Goal: Find specific page/section: Find specific page/section

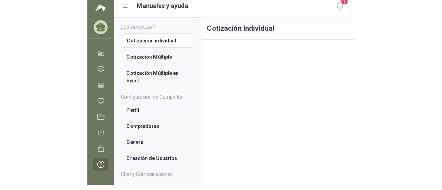
scroll to position [2, 0]
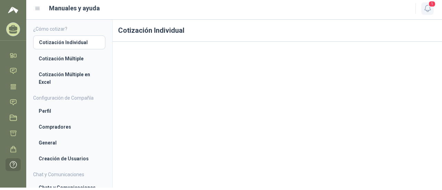
click at [264, 10] on icon "button" at bounding box center [428, 8] width 9 height 9
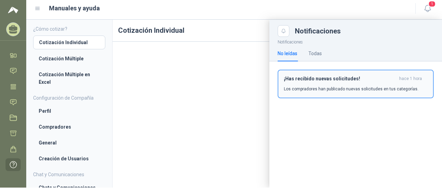
click at [264, 85] on div "¡Has recibido nuevas solicitudes! hace 1 hora Los compradores han publicado nue…" at bounding box center [356, 84] width 144 height 16
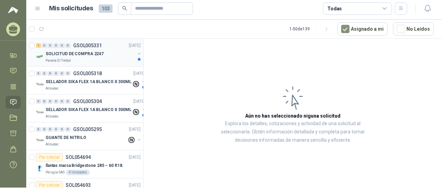
click at [114, 54] on div "SOLICITUD DE COMPRA 2247" at bounding box center [91, 54] width 90 height 8
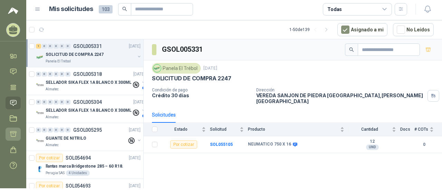
scroll to position [2, 0]
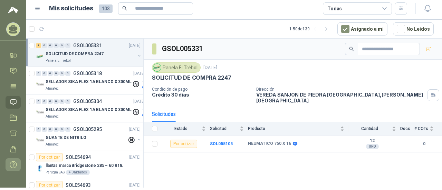
click at [15, 163] on icon at bounding box center [13, 164] width 7 height 7
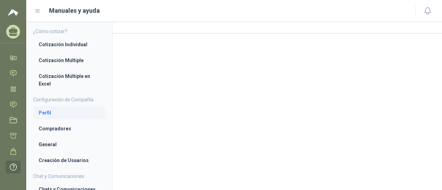
click at [64, 116] on li "Perfil" at bounding box center [69, 113] width 61 height 8
